Goal: Information Seeking & Learning: Learn about a topic

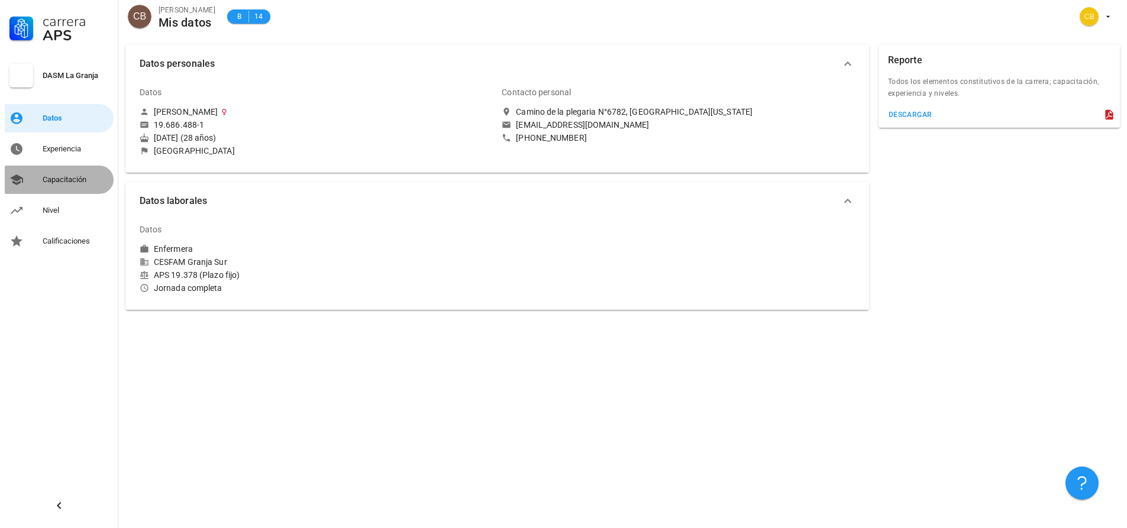
click at [76, 185] on div "Capacitación" at bounding box center [76, 179] width 66 height 19
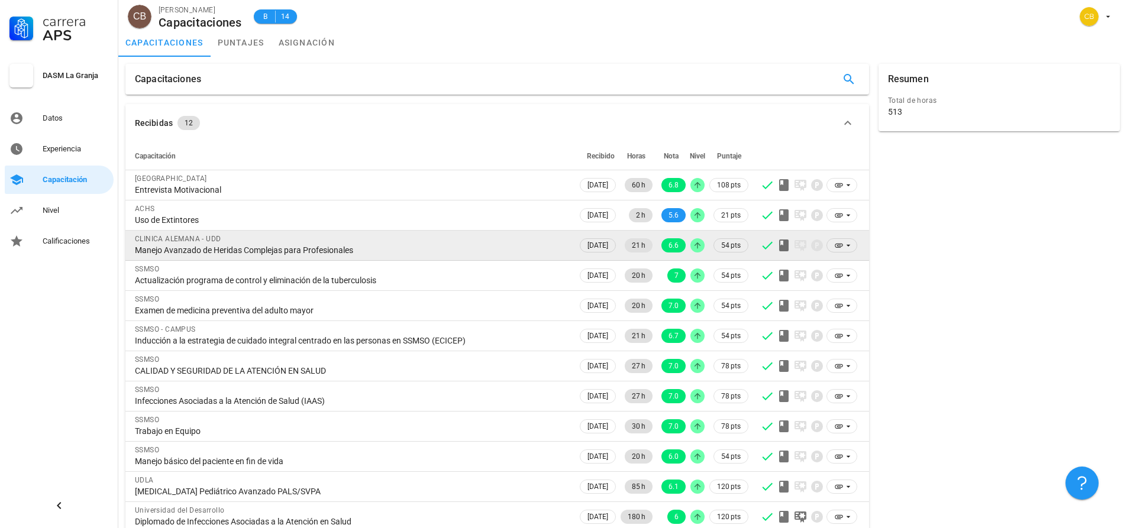
scroll to position [11, 0]
